Goal: Find specific page/section: Find specific page/section

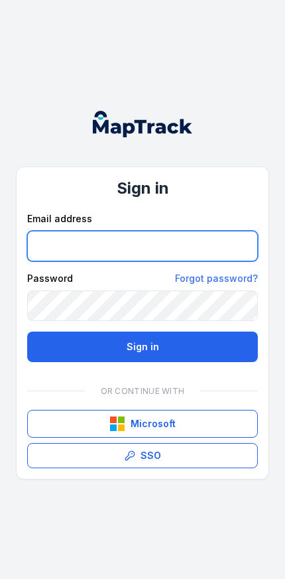
type input "**********"
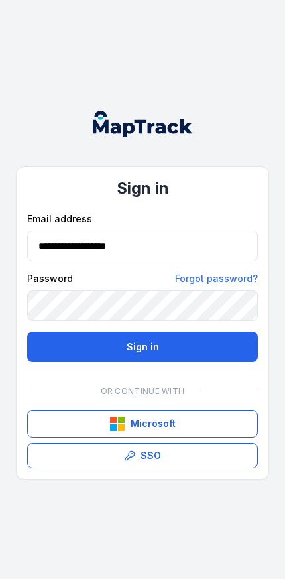
click at [143, 346] on button "Sign in" at bounding box center [142, 347] width 231 height 31
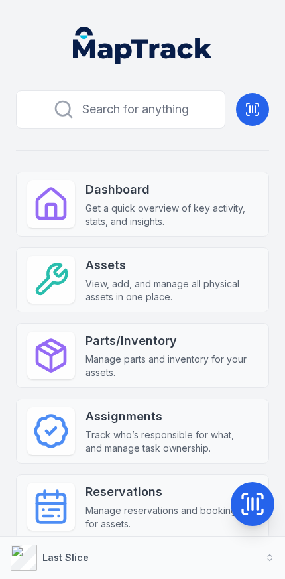
click at [184, 547] on button "Last Slice" at bounding box center [142, 558] width 285 height 42
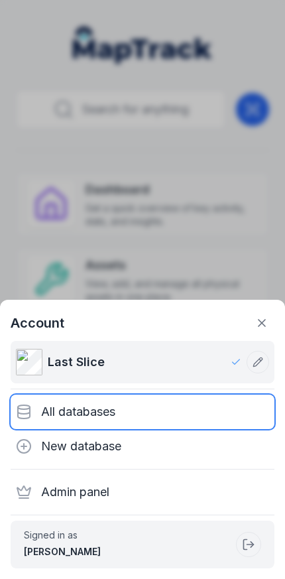
click at [161, 407] on div "All databases" at bounding box center [143, 412] width 264 height 34
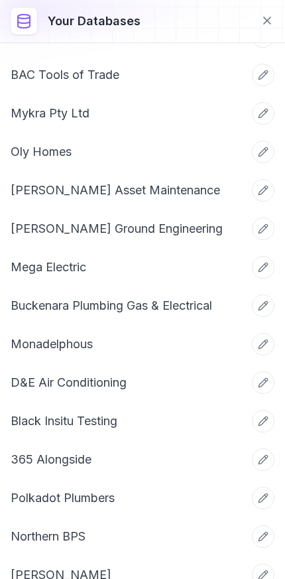
scroll to position [2075, 3]
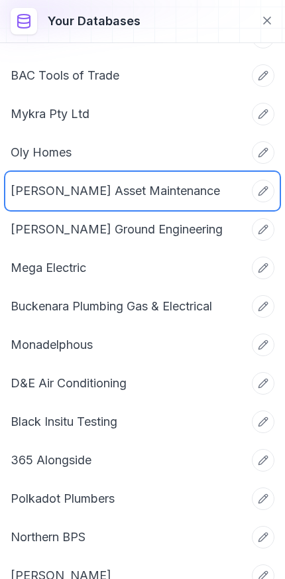
click at [186, 198] on link "[PERSON_NAME] Asset Maintenance" at bounding box center [127, 191] width 232 height 19
